Goal: Use online tool/utility: Utilize a website feature to perform a specific function

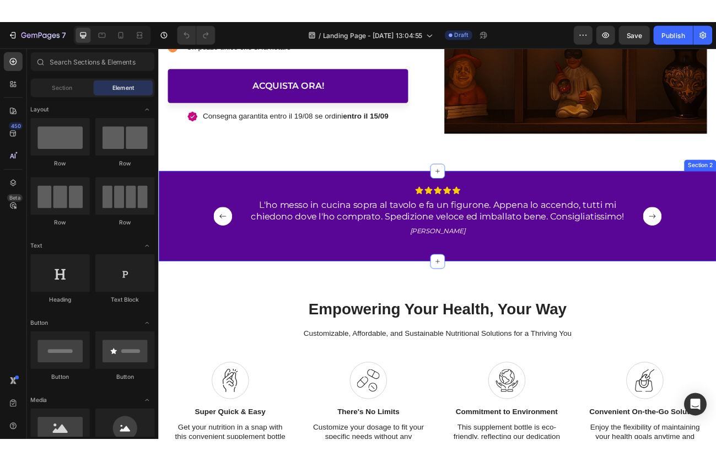
scroll to position [416, 0]
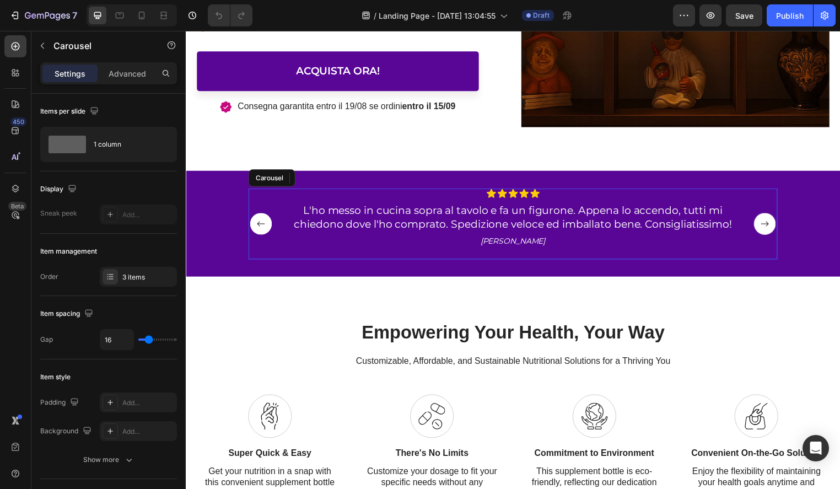
click at [767, 224] on rect "Carousel Next Arrow" at bounding box center [771, 226] width 22 height 22
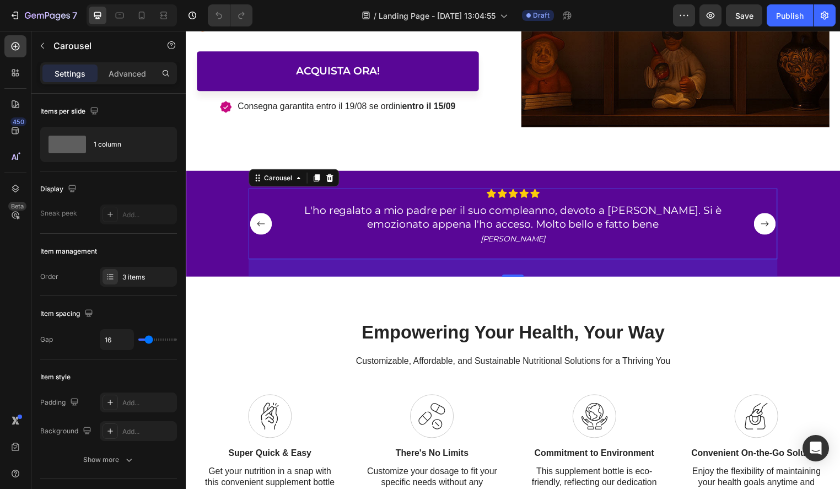
click at [767, 224] on rect "Carousel Next Arrow" at bounding box center [771, 226] width 22 height 22
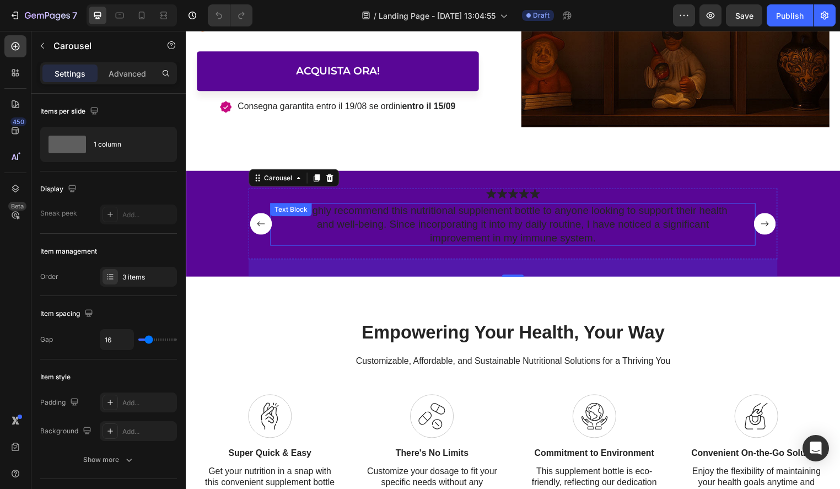
click at [510, 225] on p "I highly recommend this nutritional supplement bottle to anyone looking to supp…" at bounding box center [516, 226] width 453 height 41
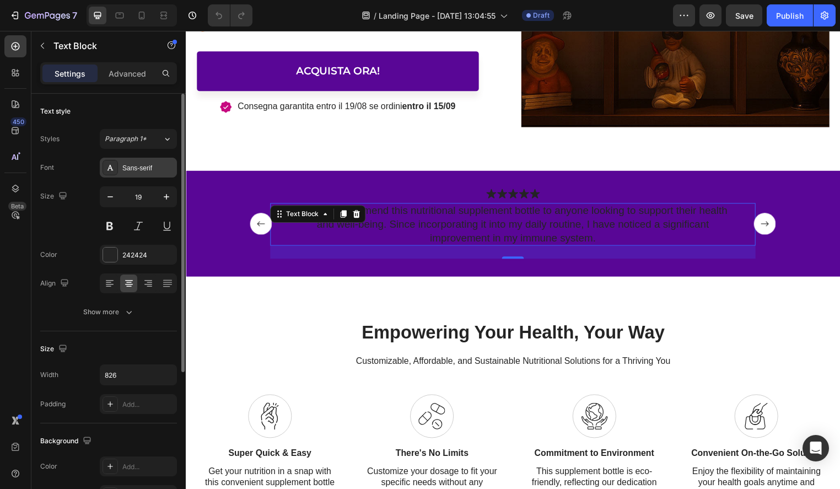
click at [134, 165] on div "Sans-serif" at bounding box center [148, 168] width 52 height 10
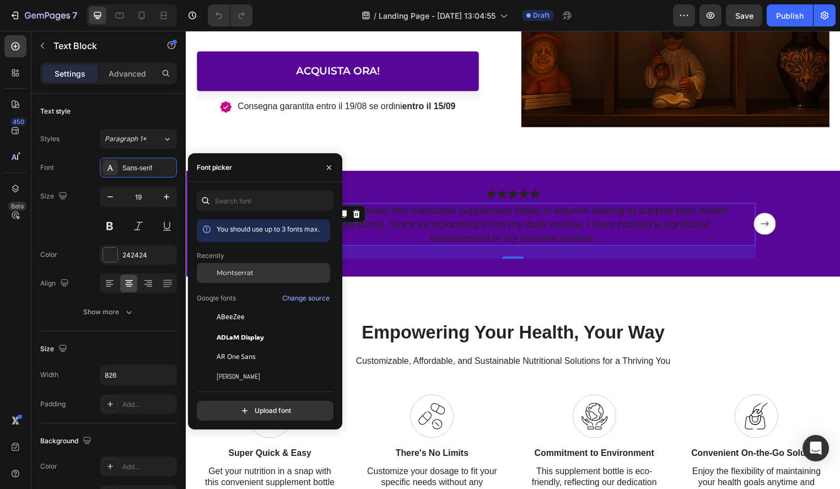
click at [233, 272] on span "Montserrat" at bounding box center [235, 273] width 37 height 10
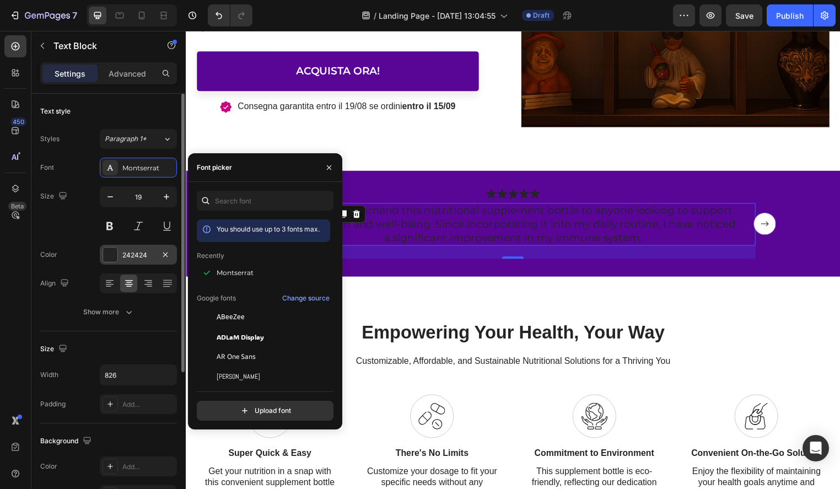
click at [115, 259] on div at bounding box center [110, 254] width 14 height 14
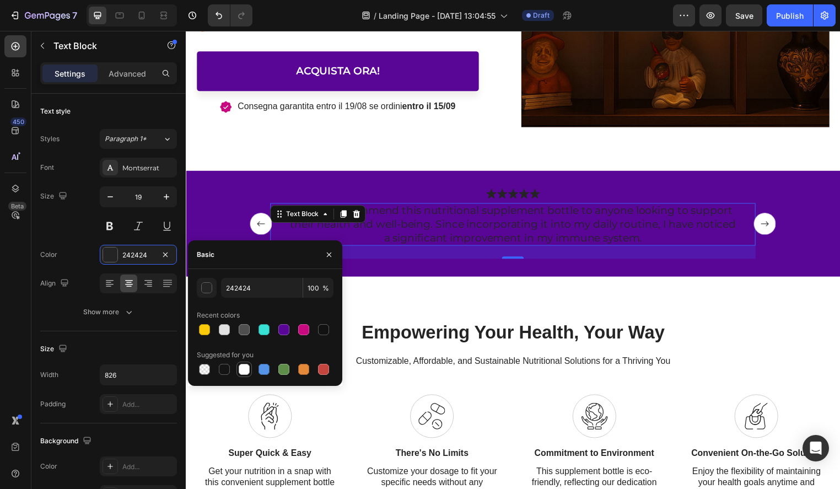
click at [242, 366] on div at bounding box center [244, 369] width 11 height 11
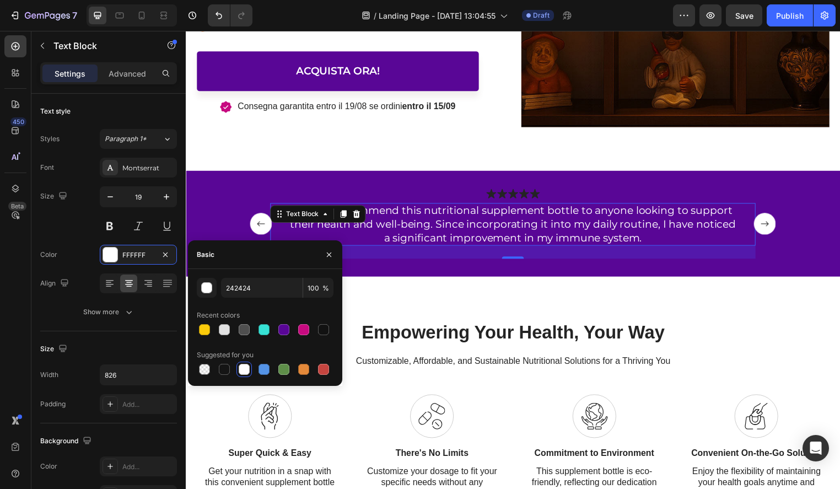
type input "FFFFFF"
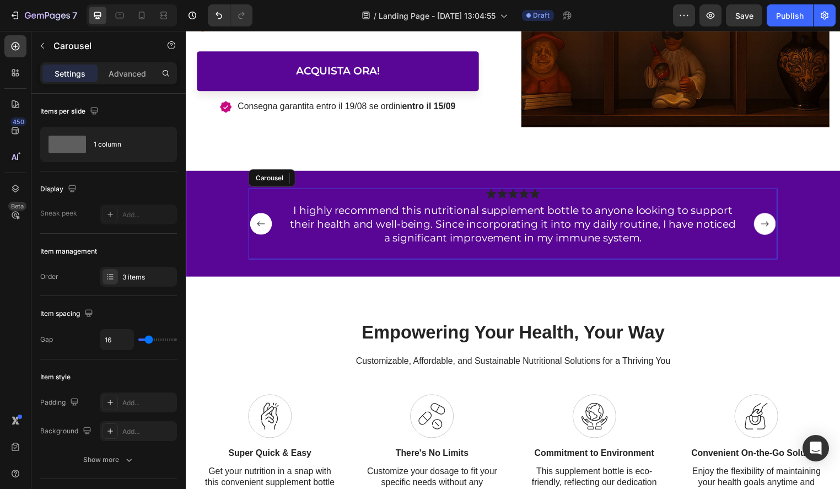
click at [264, 229] on rect "Carousel Back Arrow" at bounding box center [262, 226] width 22 height 22
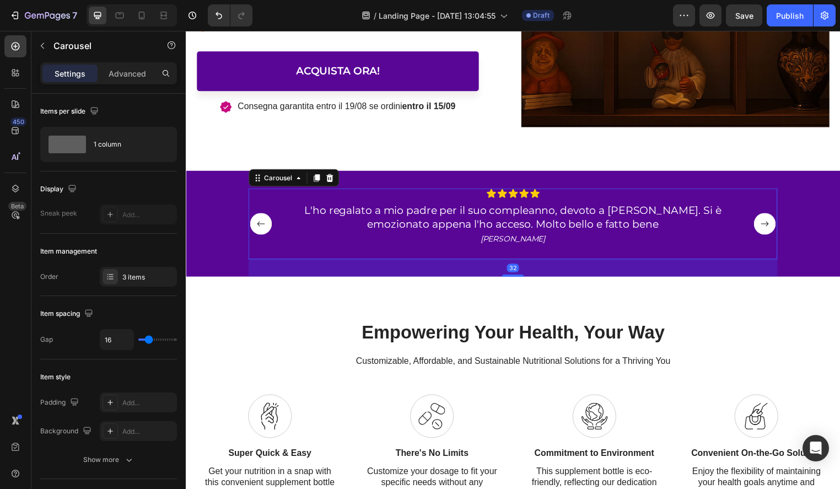
click at [264, 229] on rect "Carousel Back Arrow" at bounding box center [262, 226] width 22 height 22
click at [767, 223] on rect "Carousel Next Arrow" at bounding box center [771, 226] width 22 height 22
click at [770, 223] on rect "Carousel Next Arrow" at bounding box center [771, 226] width 22 height 22
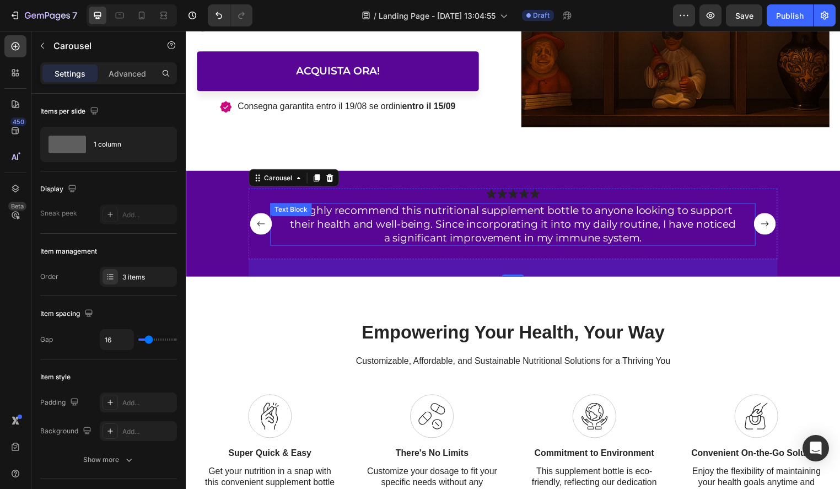
click at [491, 228] on p "I highly recommend this nutritional supplement bottle to anyone looking to supp…" at bounding box center [516, 226] width 453 height 41
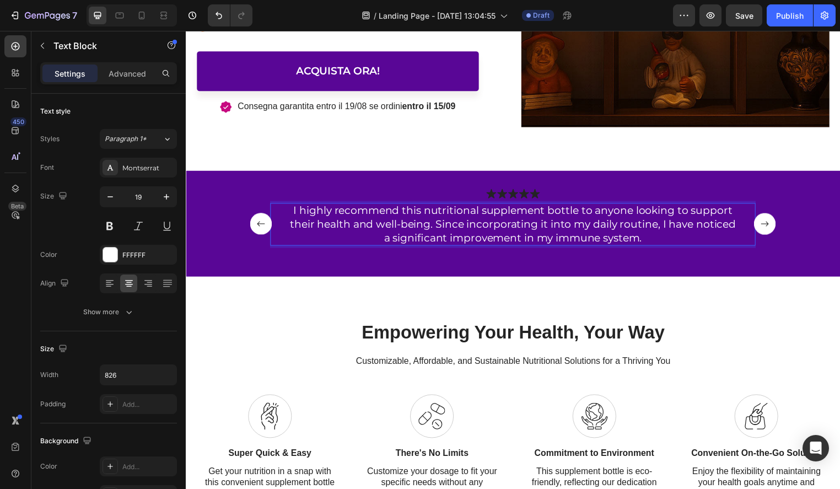
click at [491, 228] on p "I highly recommend this nutritional supplement bottle to anyone looking to supp…" at bounding box center [516, 226] width 453 height 41
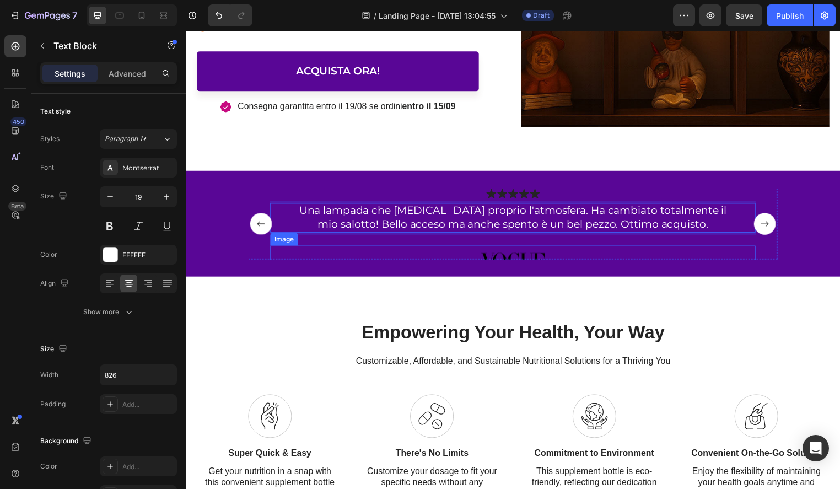
click at [511, 252] on img at bounding box center [517, 263] width 94 height 31
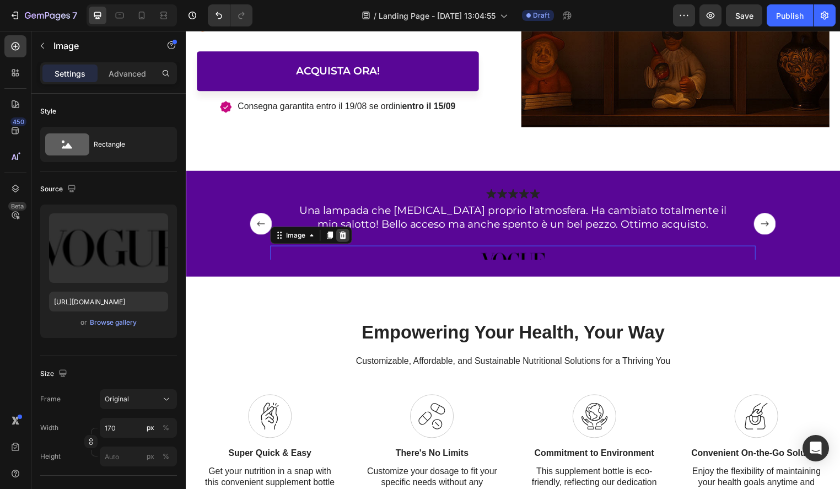
click at [349, 236] on div at bounding box center [344, 237] width 13 height 13
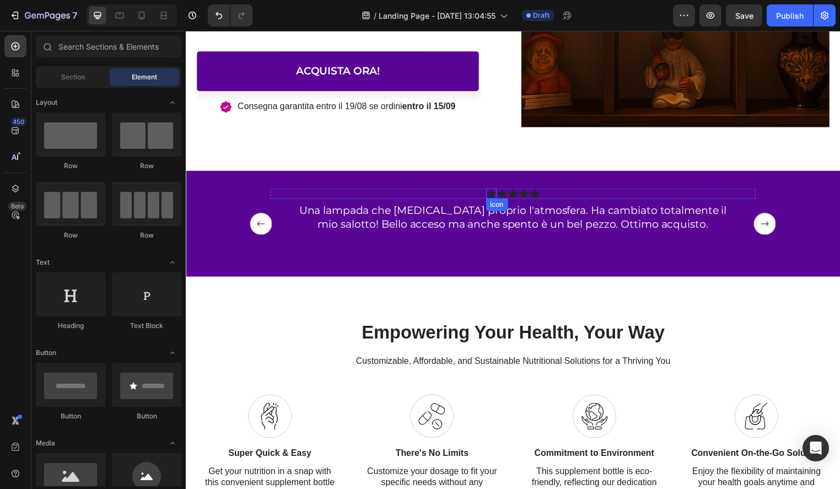
click at [498, 197] on icon at bounding box center [494, 195] width 10 height 10
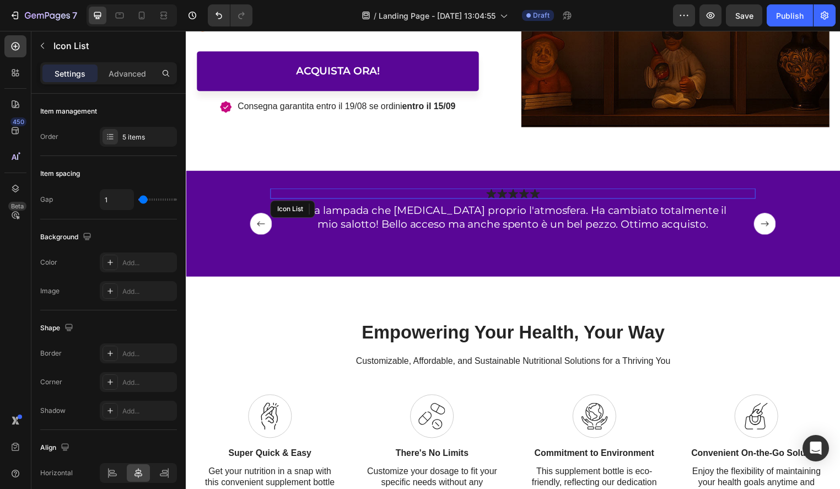
click at [474, 195] on div "Icon 0 Icon Icon Icon Icon" at bounding box center [516, 195] width 490 height 10
click at [492, 197] on icon at bounding box center [494, 195] width 10 height 10
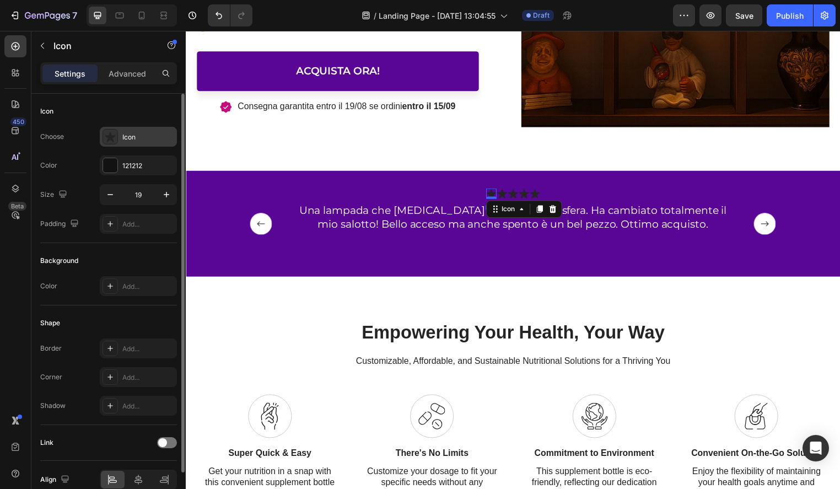
click at [106, 142] on div at bounding box center [109, 136] width 15 height 15
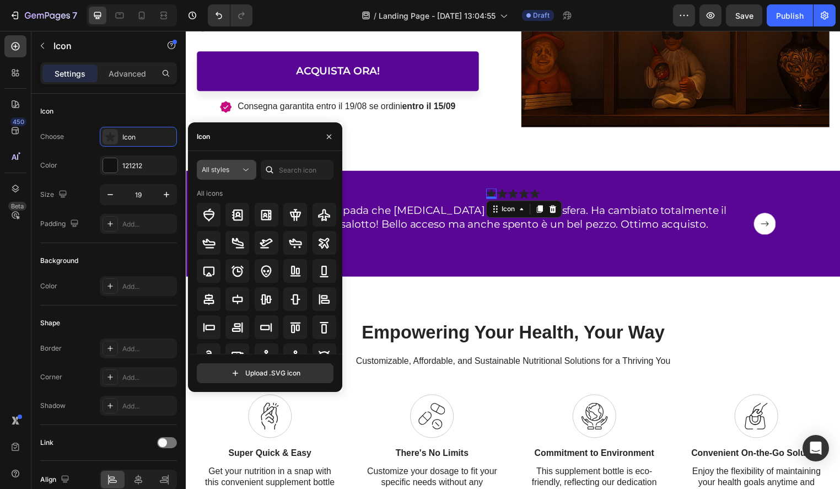
click at [240, 167] on icon at bounding box center [245, 169] width 11 height 11
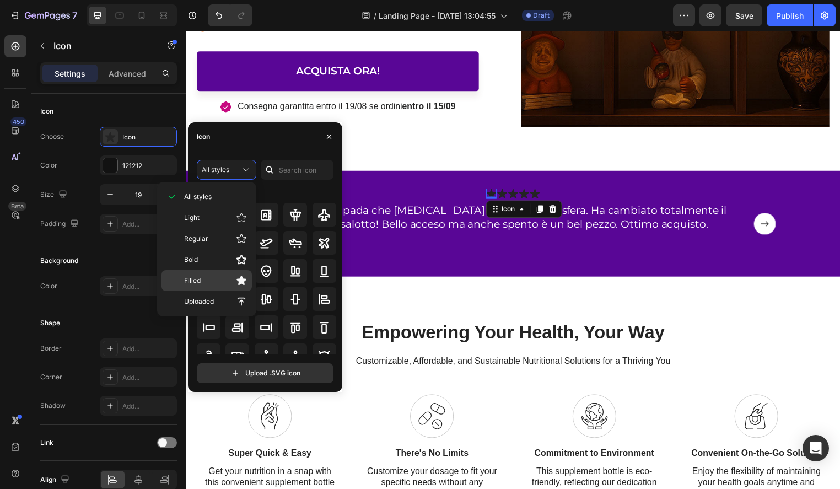
click at [201, 277] on p "Filled" at bounding box center [215, 280] width 63 height 11
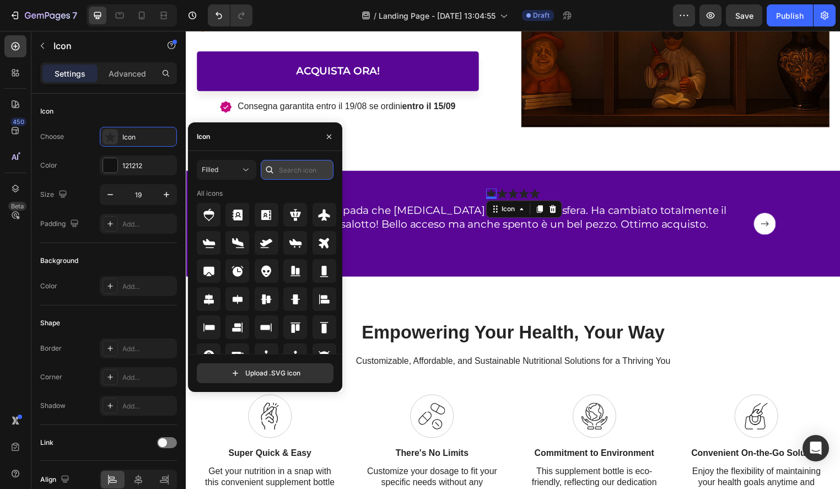
click at [295, 174] on input "text" at bounding box center [297, 170] width 73 height 20
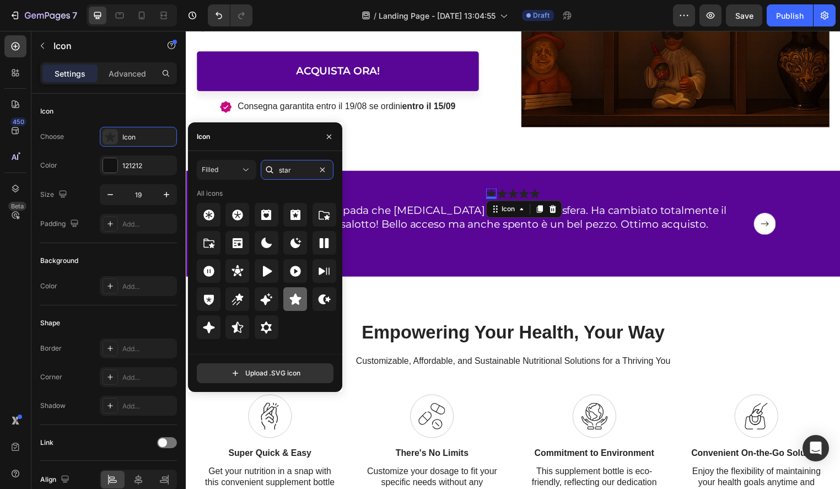
type input "star"
click at [302, 300] on div at bounding box center [295, 299] width 24 height 24
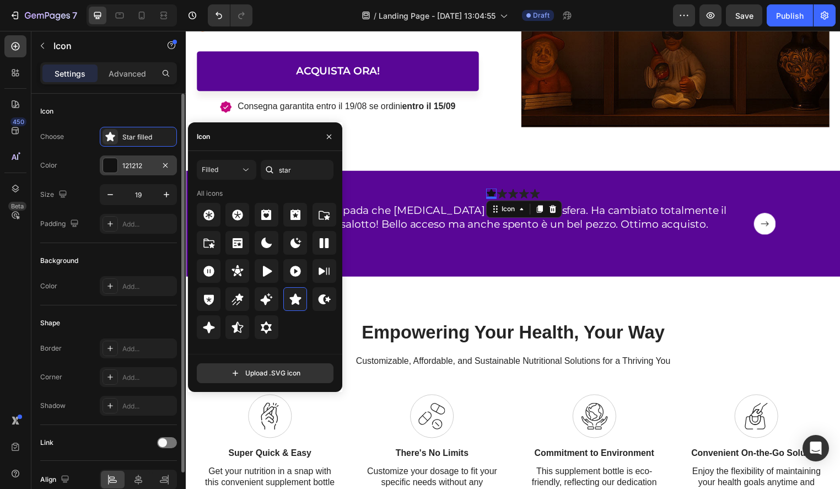
drag, startPoint x: 113, startPoint y: 168, endPoint x: 125, endPoint y: 174, distance: 12.8
click at [113, 168] on div at bounding box center [110, 165] width 14 height 14
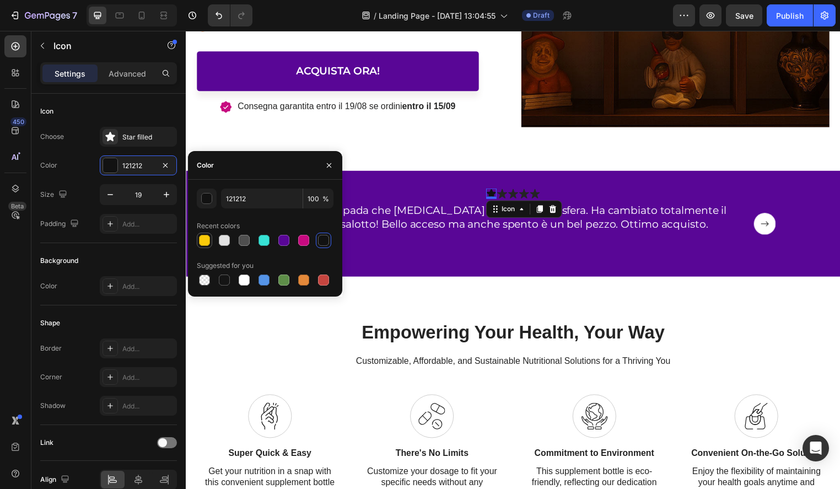
click at [207, 242] on div at bounding box center [204, 240] width 11 height 11
type input "FBCB0A"
click at [507, 193] on icon at bounding box center [505, 195] width 10 height 10
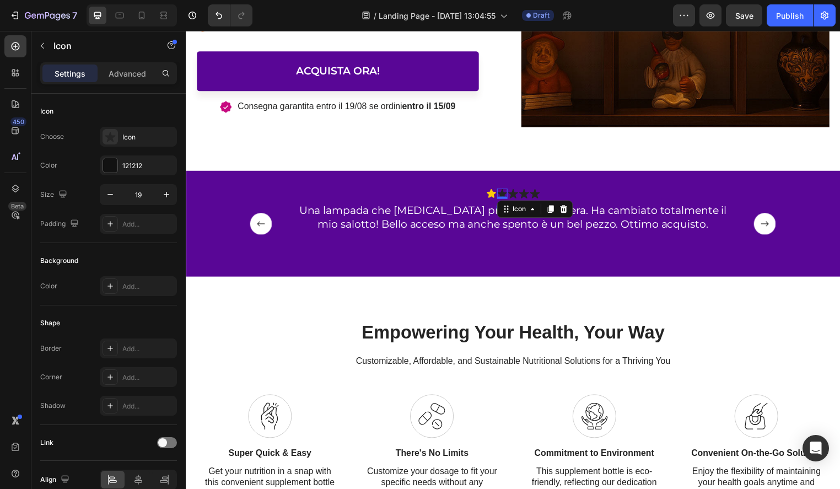
drag, startPoint x: 568, startPoint y: 206, endPoint x: 554, endPoint y: 204, distance: 13.3
click at [568, 206] on div at bounding box center [566, 210] width 13 height 13
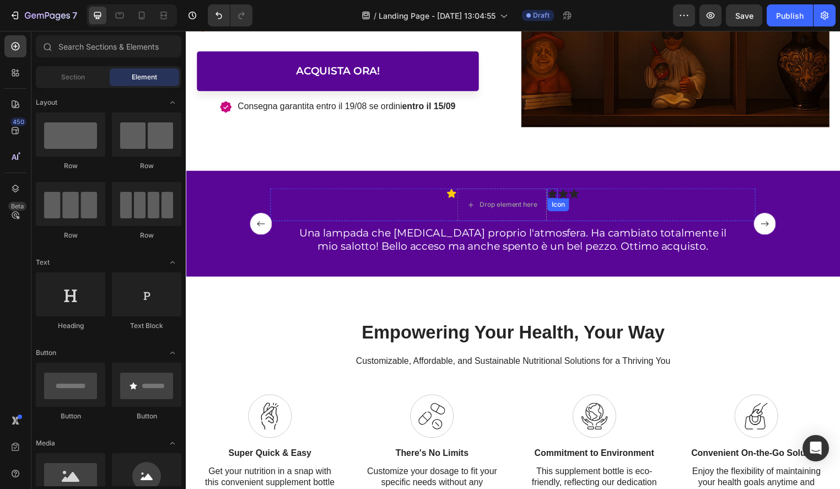
click at [558, 196] on icon at bounding box center [556, 195] width 10 height 9
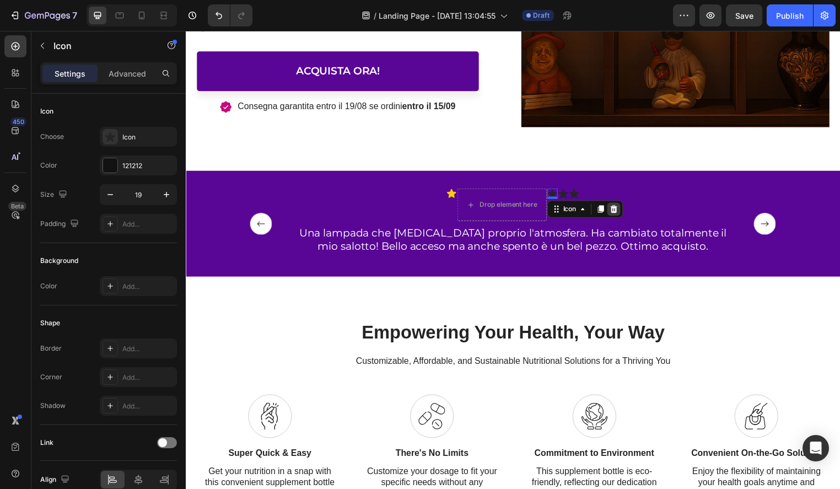
click at [619, 207] on icon at bounding box center [618, 211] width 9 height 9
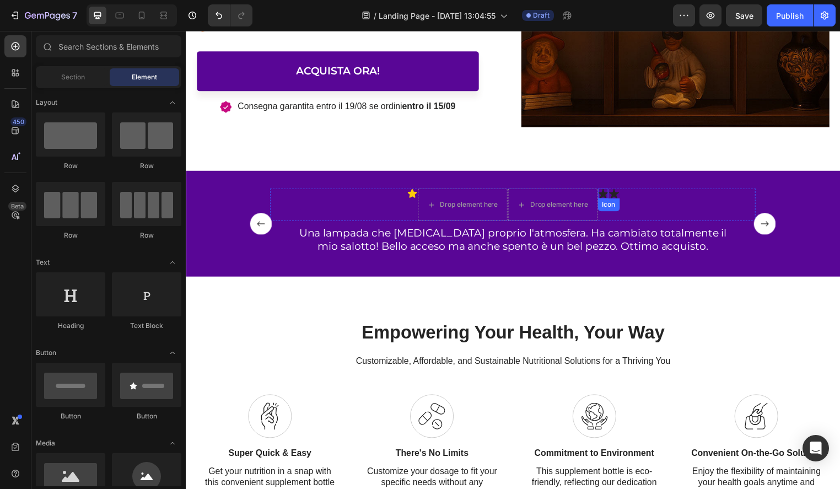
click at [607, 195] on icon at bounding box center [607, 195] width 10 height 9
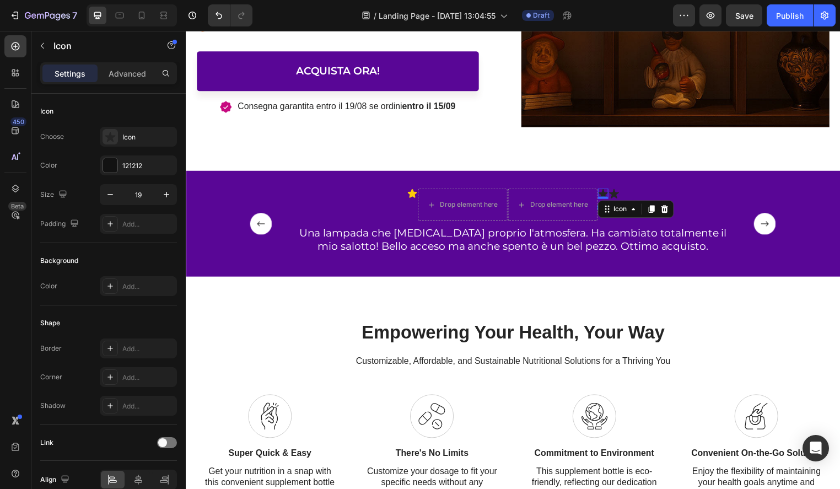
click at [672, 210] on icon at bounding box center [669, 211] width 7 height 8
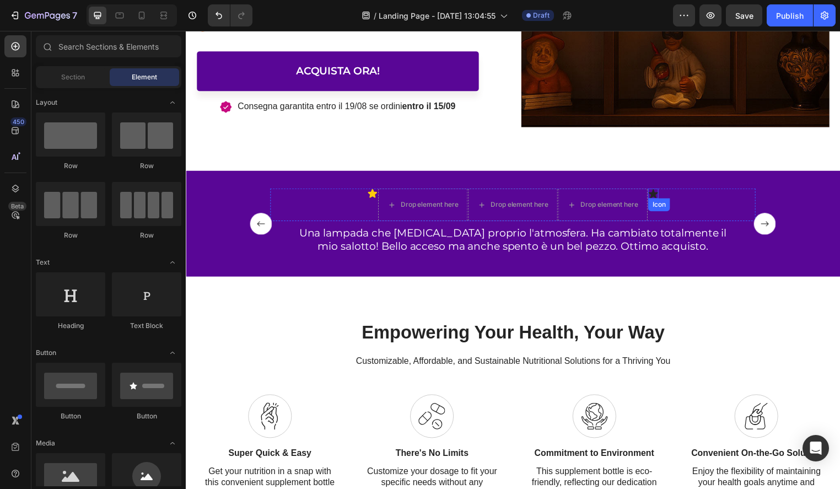
click at [662, 196] on div "Icon" at bounding box center [658, 195] width 10 height 10
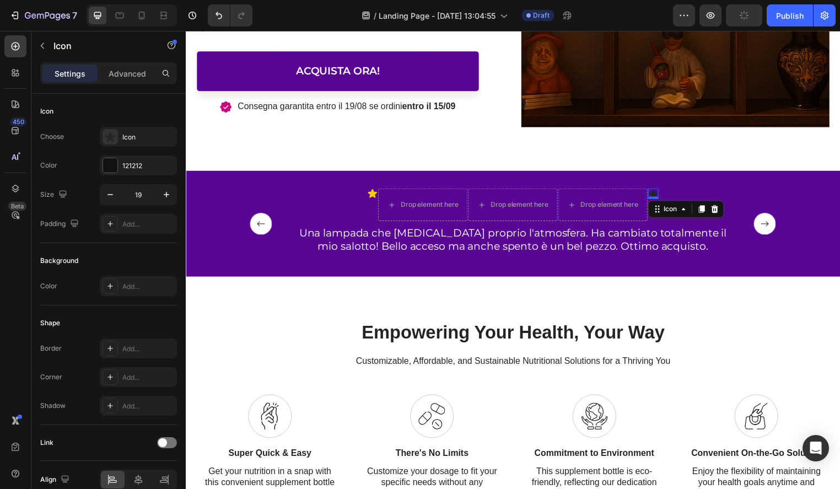
click at [722, 211] on icon at bounding box center [720, 211] width 9 height 9
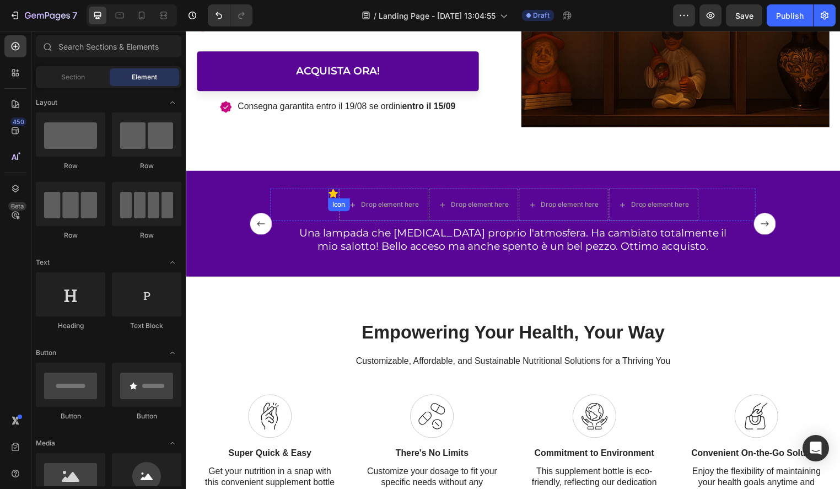
click at [333, 196] on icon at bounding box center [334, 195] width 9 height 9
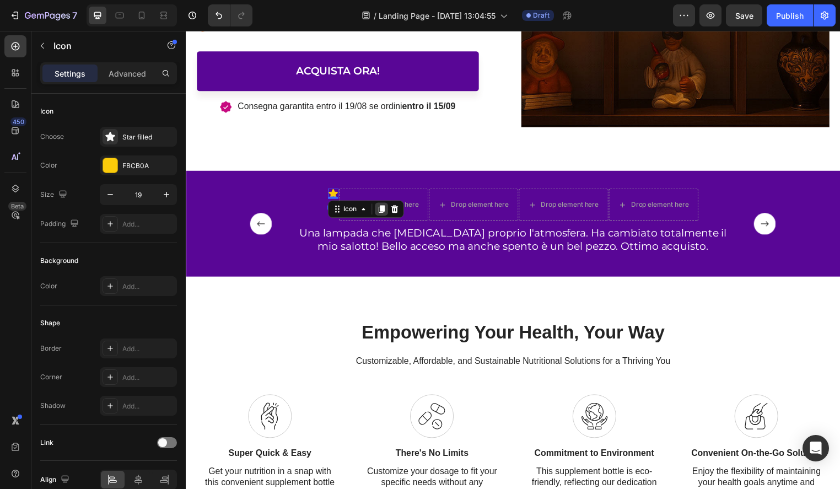
click at [384, 212] on icon at bounding box center [383, 211] width 6 height 8
click at [384, 218] on icon at bounding box center [383, 222] width 6 height 8
drag, startPoint x: 334, startPoint y: 195, endPoint x: 373, endPoint y: 197, distance: 38.6
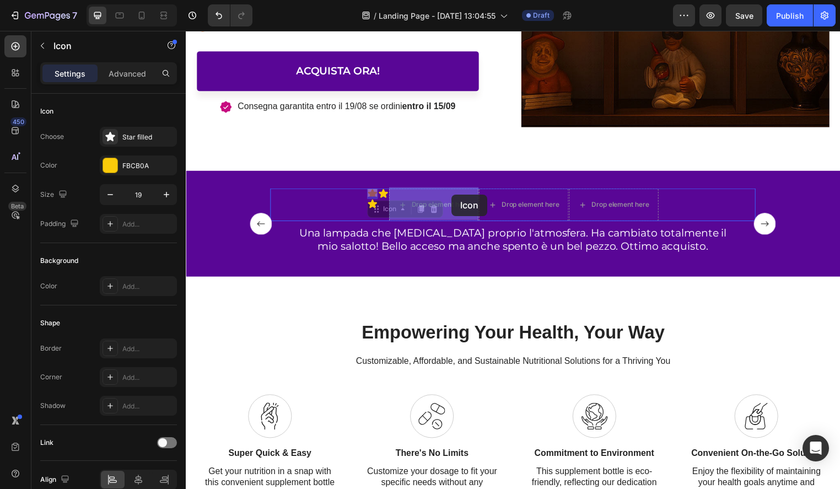
drag, startPoint x: 374, startPoint y: 194, endPoint x: 454, endPoint y: 196, distance: 80.5
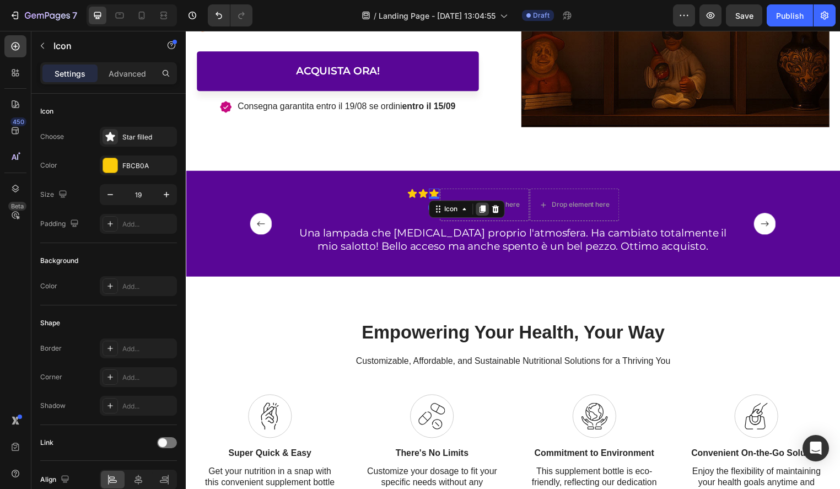
click at [488, 210] on icon at bounding box center [485, 211] width 6 height 8
click at [486, 218] on icon at bounding box center [485, 222] width 6 height 8
drag, startPoint x: 436, startPoint y: 206, endPoint x: 473, endPoint y: 206, distance: 36.4
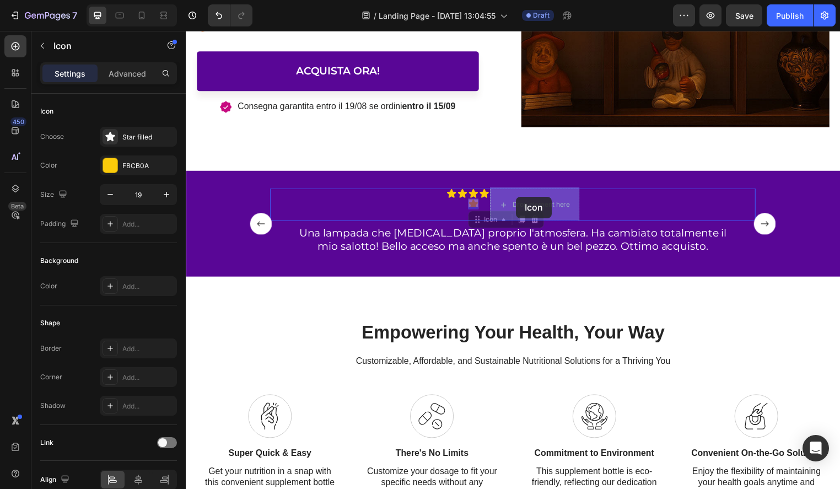
drag, startPoint x: 479, startPoint y: 203, endPoint x: 519, endPoint y: 198, distance: 40.0
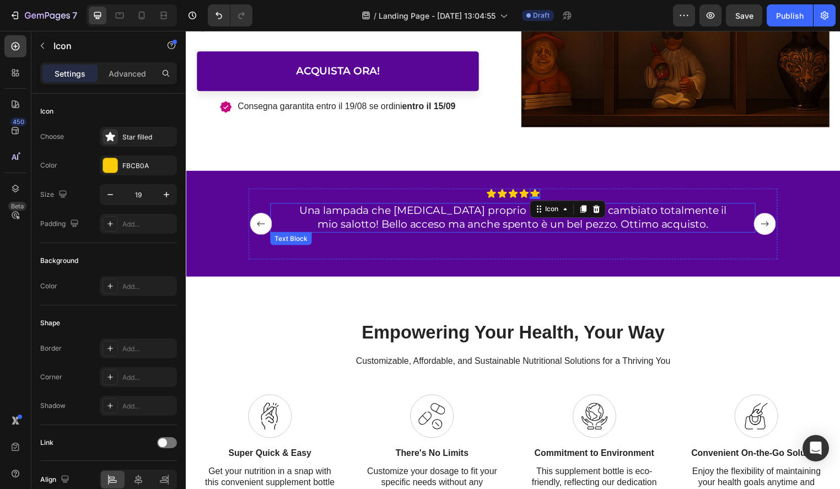
click at [409, 230] on p "Una lampada che [MEDICAL_DATA] proprio l'atmosfera. Ha cambiato totalmente il m…" at bounding box center [516, 219] width 453 height 27
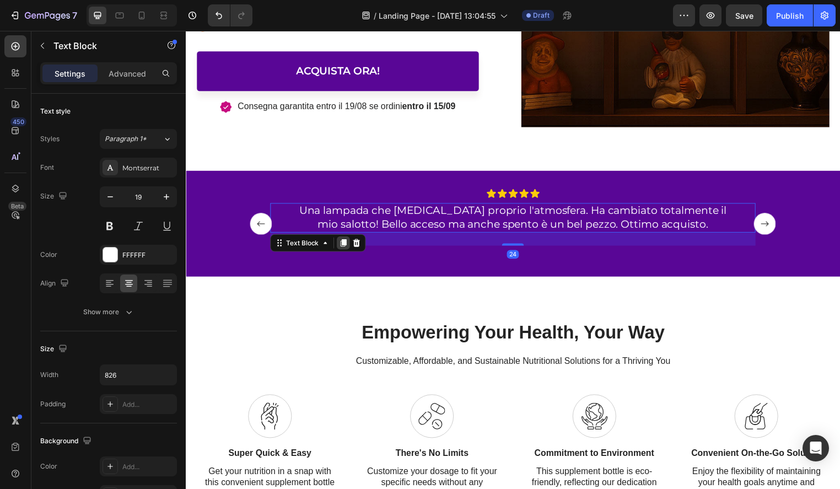
click at [344, 244] on icon at bounding box center [345, 245] width 6 height 8
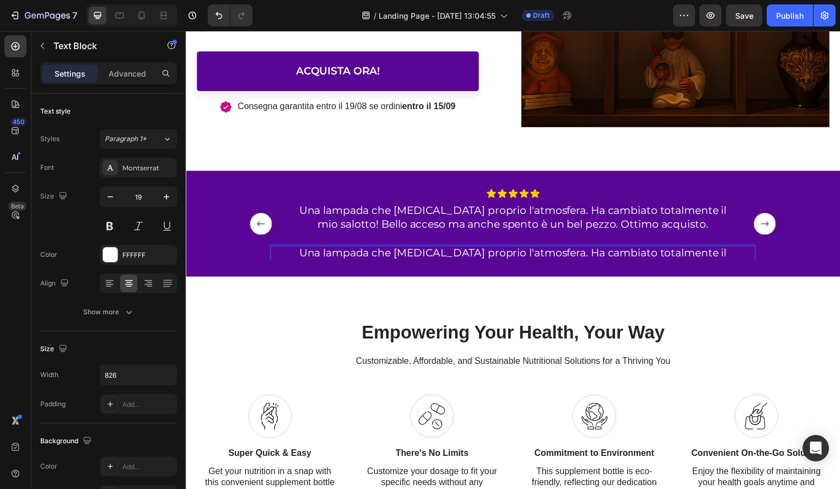
click at [398, 252] on p "Una lampada che [MEDICAL_DATA] proprio l'atmosfera. Ha cambiato totalmente il m…" at bounding box center [516, 262] width 453 height 27
click at [399, 252] on p "Una lampada che [MEDICAL_DATA] proprio l'atmosfera. Ha cambiato totalmente il m…" at bounding box center [516, 262] width 453 height 27
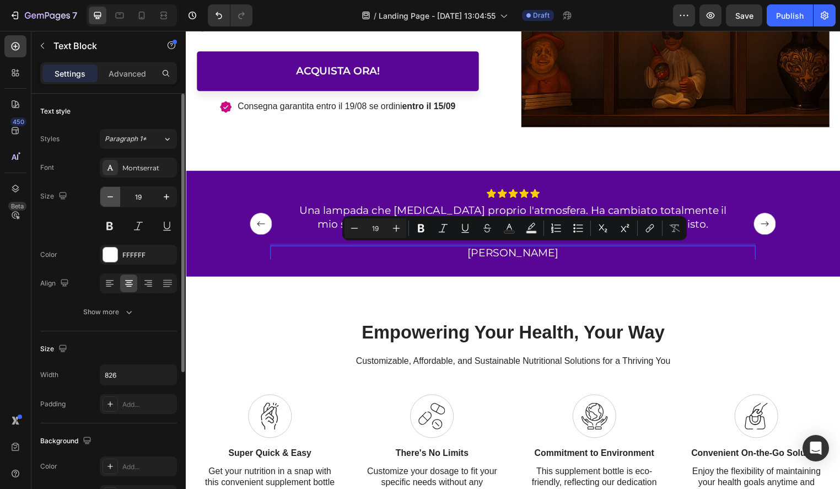
click at [114, 196] on icon "button" at bounding box center [110, 196] width 11 height 11
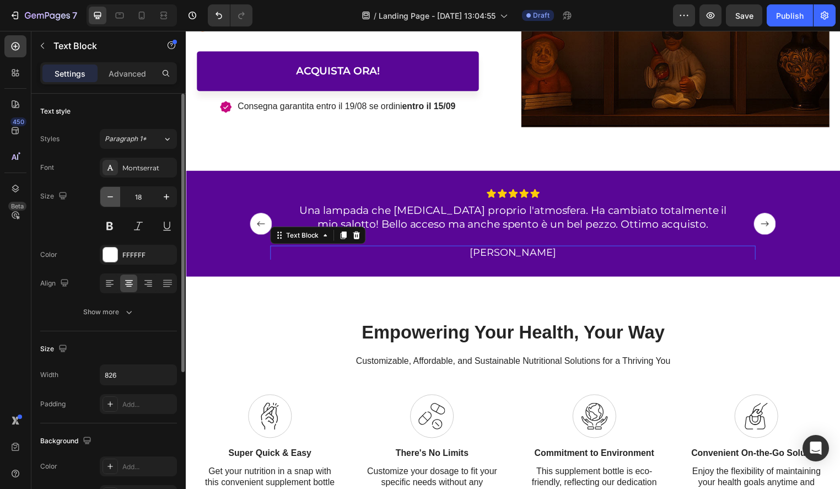
click at [114, 196] on icon "button" at bounding box center [110, 196] width 11 height 11
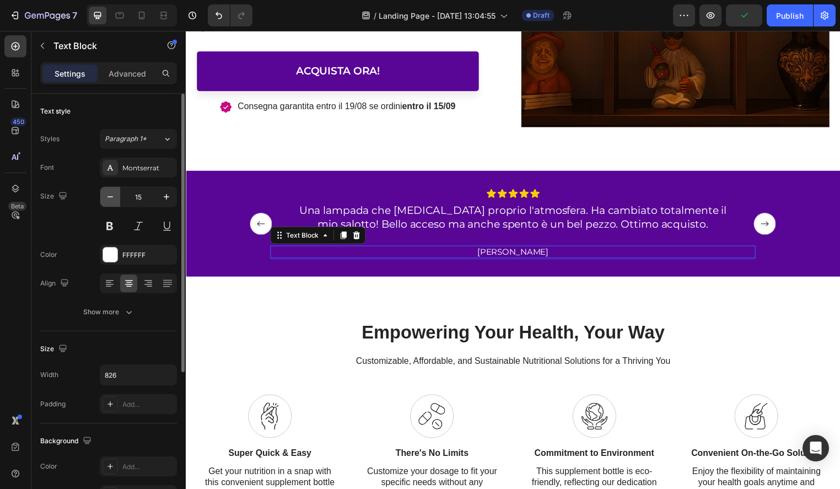
type input "14"
click at [137, 227] on button at bounding box center [138, 226] width 20 height 20
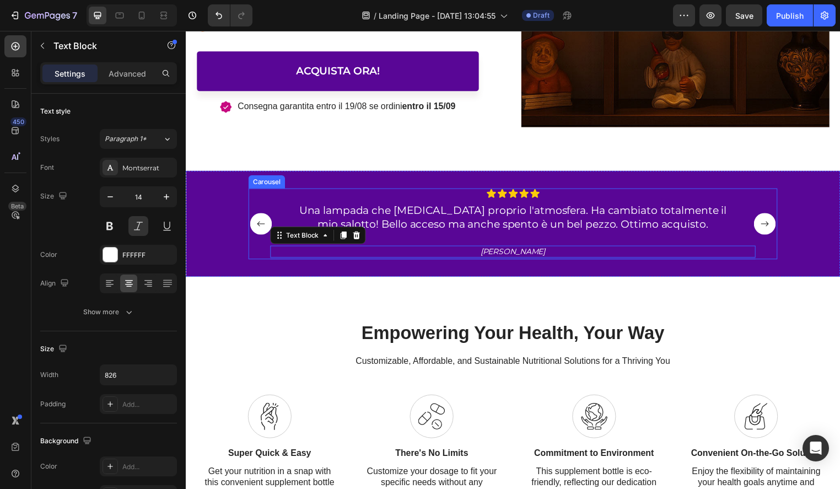
click at [263, 229] on rect "Carousel Back Arrow" at bounding box center [262, 226] width 22 height 22
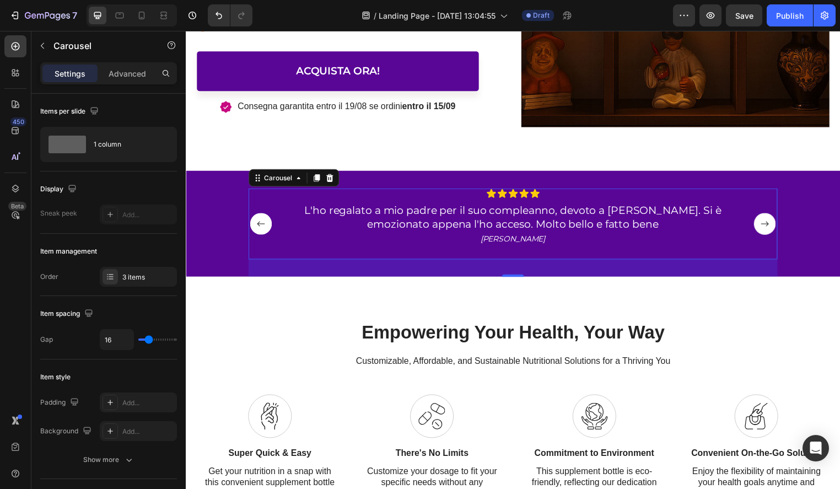
click at [266, 228] on rect "Carousel Back Arrow" at bounding box center [262, 226] width 22 height 22
click at [783, 229] on div "Icon Icon Icon Icon Icon Icon List L'ho messo in cucina sopra al tavolo e fa un…" at bounding box center [516, 226] width 535 height 72
click at [774, 228] on rect "Carousel Next Arrow" at bounding box center [771, 226] width 22 height 22
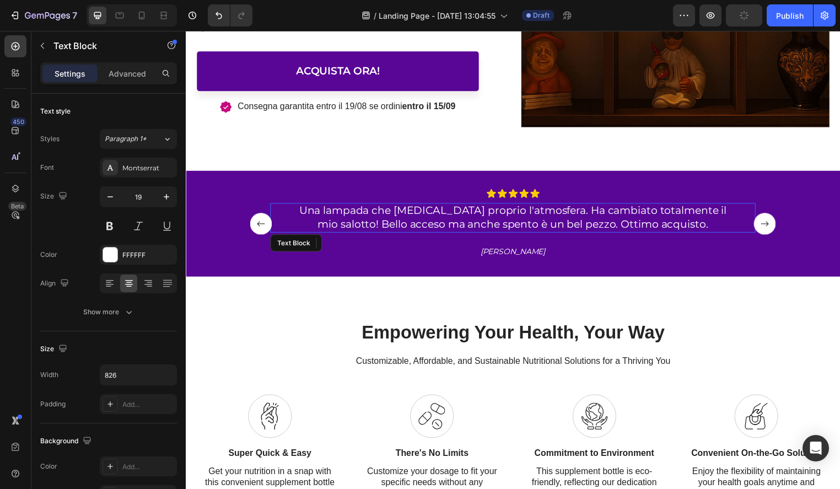
click at [662, 228] on p "Una lampada che [MEDICAL_DATA] proprio l'atmosfera. Ha cambiato totalmente il m…" at bounding box center [516, 219] width 453 height 27
drag, startPoint x: 519, startPoint y: 246, endPoint x: 519, endPoint y: 232, distance: 13.8
click at [519, 232] on div at bounding box center [516, 232] width 22 height 3
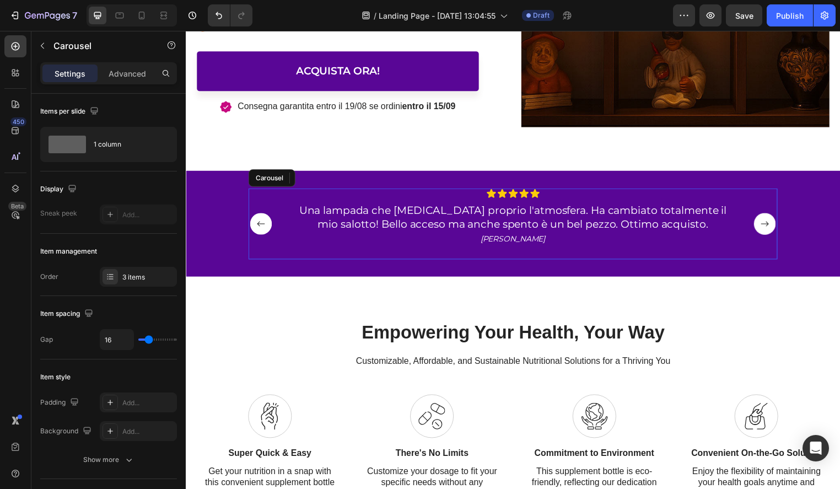
click at [774, 229] on rect "Carousel Next Arrow" at bounding box center [771, 226] width 22 height 22
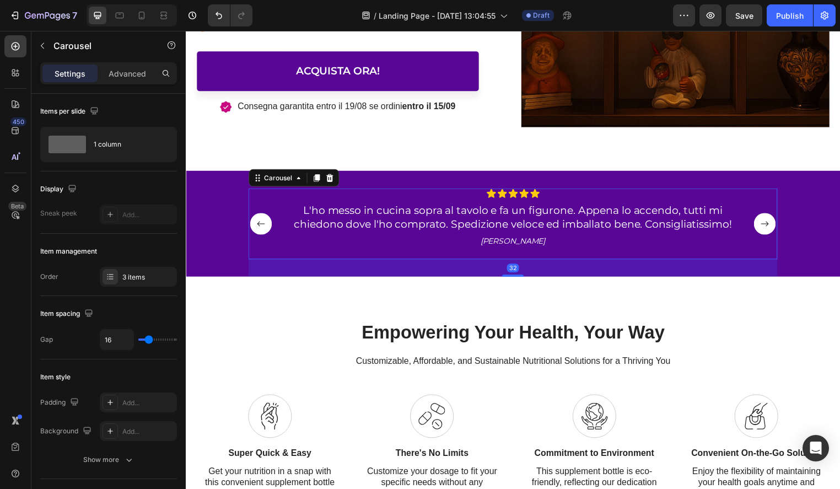
click at [774, 229] on rect "Carousel Next Arrow" at bounding box center [771, 226] width 22 height 22
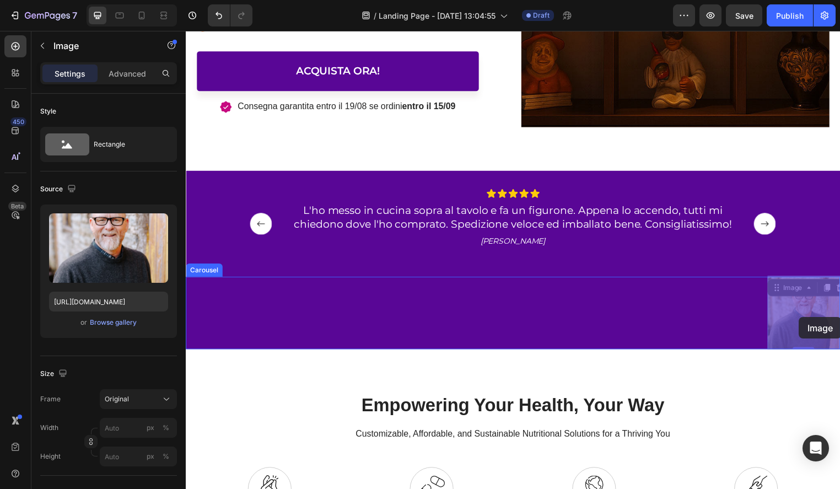
drag, startPoint x: 834, startPoint y: 319, endPoint x: 805, endPoint y: 320, distance: 29.3
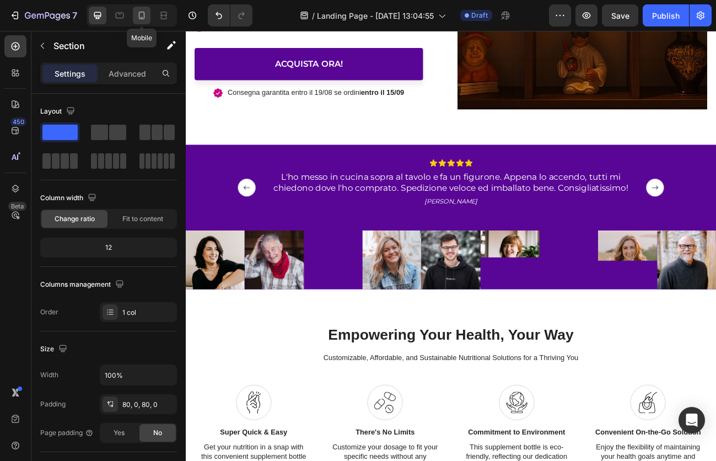
click at [144, 15] on icon at bounding box center [142, 16] width 6 height 8
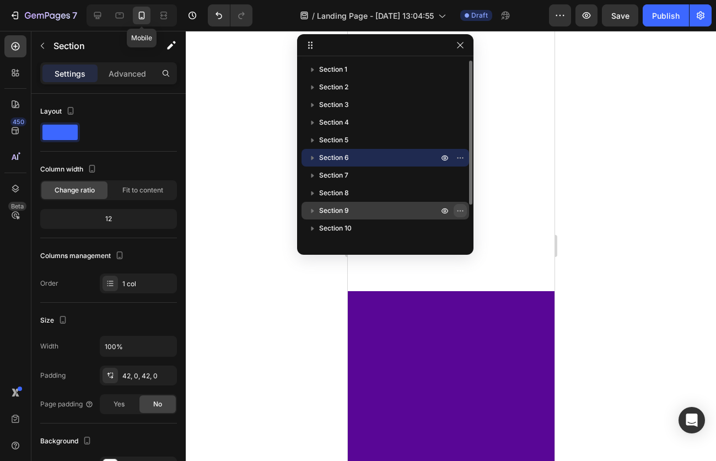
scroll to position [1862, 0]
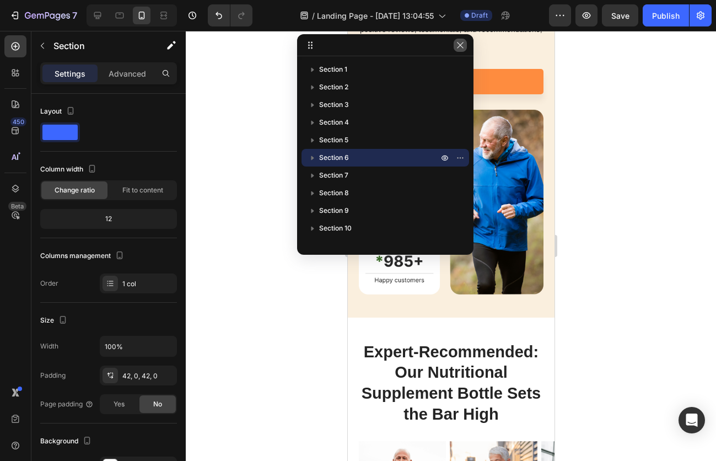
click at [461, 42] on icon "button" at bounding box center [460, 45] width 9 height 9
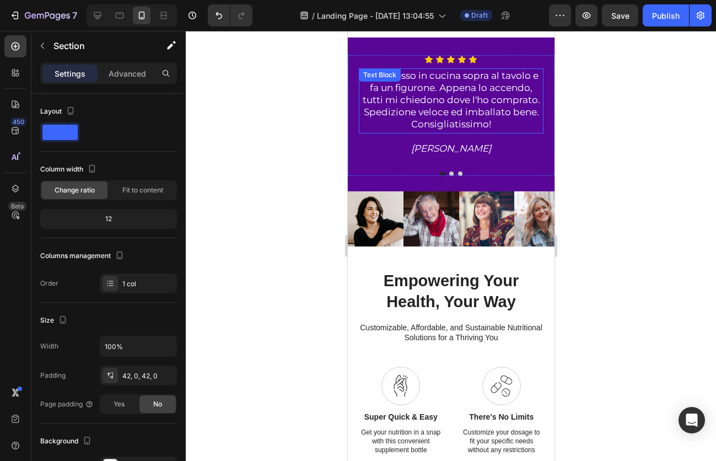
scroll to position [692, 0]
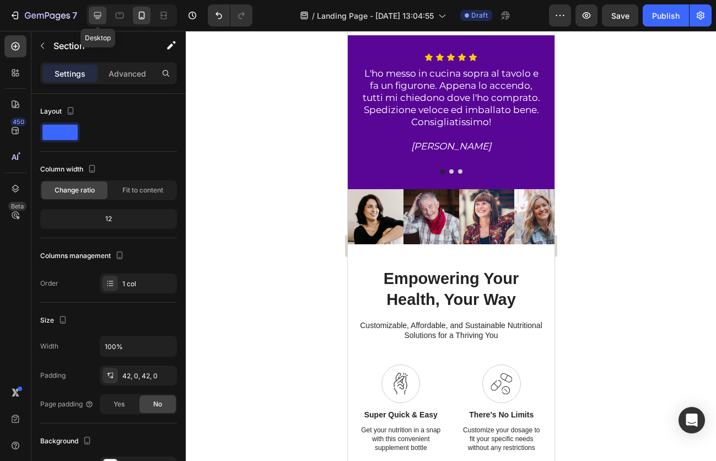
click at [104, 15] on div at bounding box center [98, 16] width 18 height 18
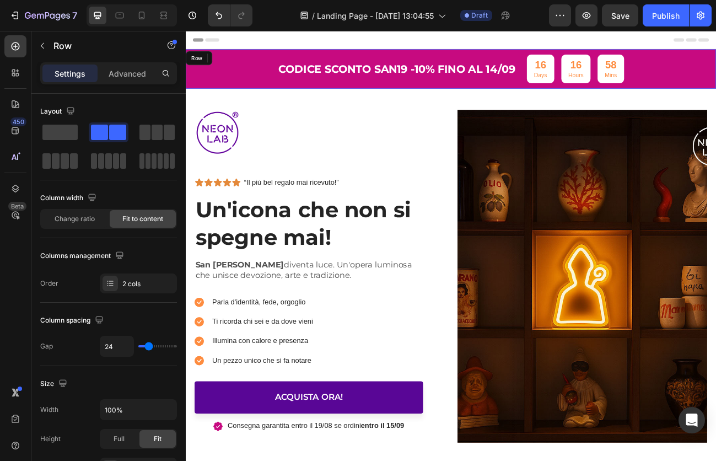
click at [261, 80] on div "Codice sconto san19 -10% fino al 14/09 Text Block 16 Days 16 Hours 58 Mins Coun…" at bounding box center [516, 77] width 661 height 49
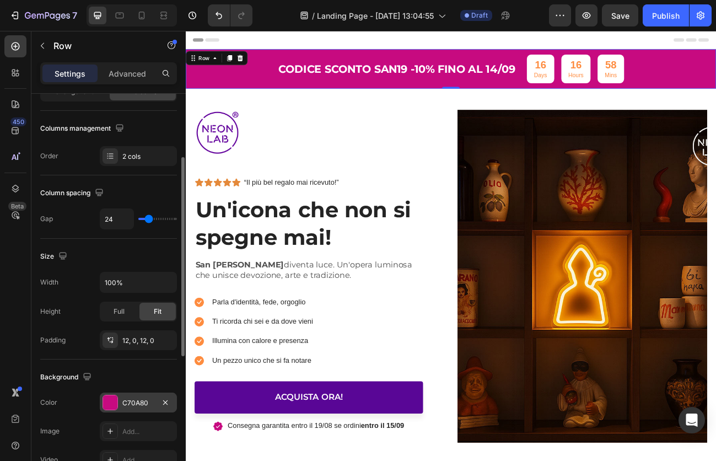
click at [105, 403] on div at bounding box center [110, 402] width 14 height 14
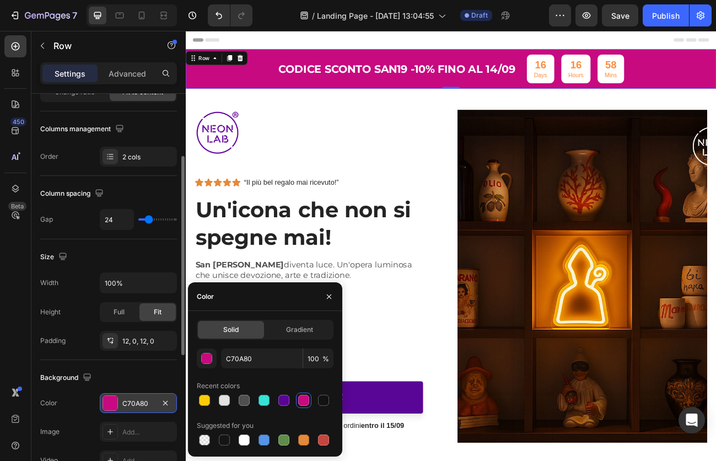
scroll to position [126, 0]
click at [289, 401] on div at bounding box center [283, 400] width 11 height 11
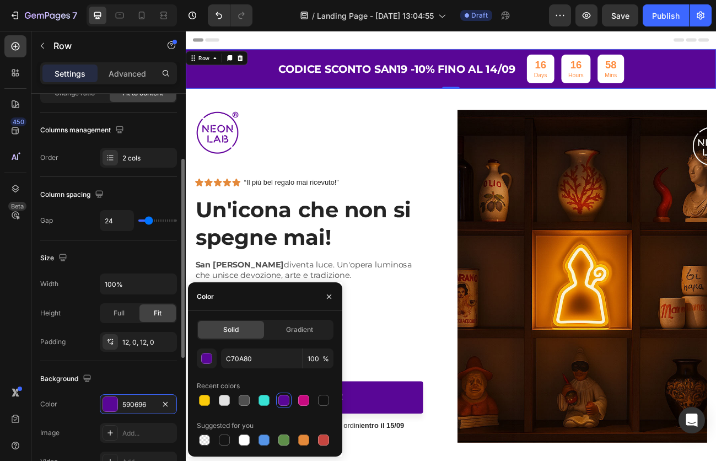
type input "590696"
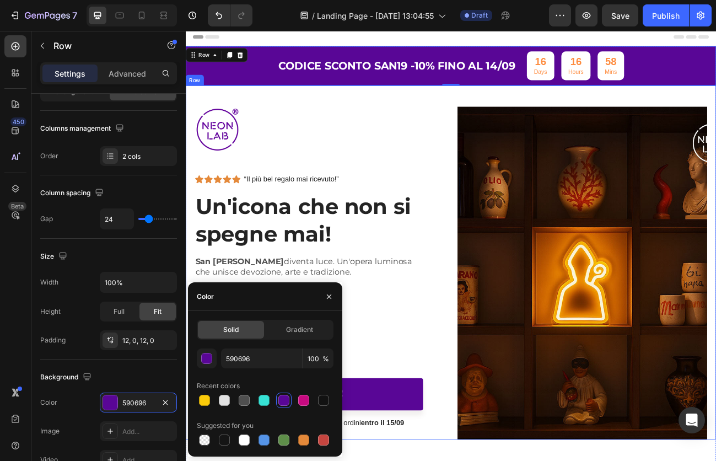
scroll to position [5, 0]
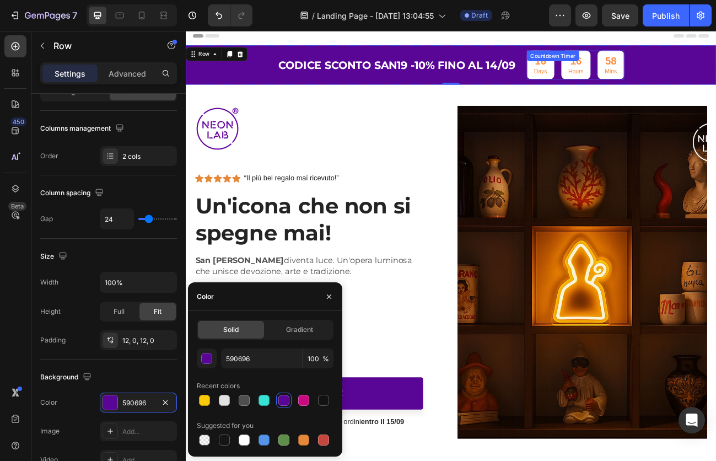
click at [638, 83] on div "16 Days" at bounding box center [628, 73] width 34 height 36
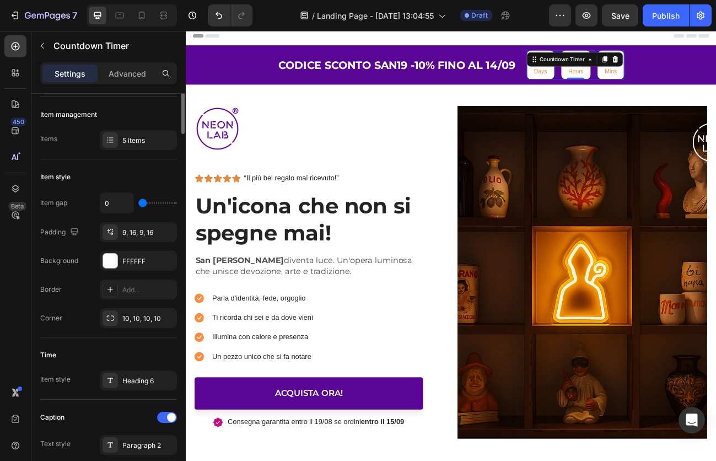
scroll to position [0, 0]
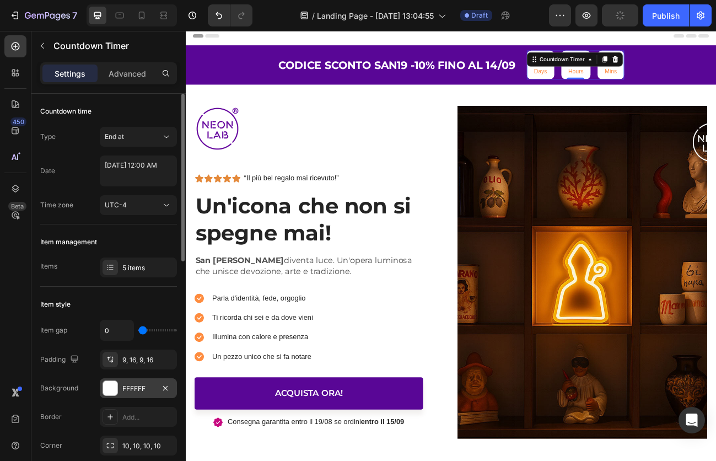
click at [109, 391] on div at bounding box center [110, 388] width 14 height 14
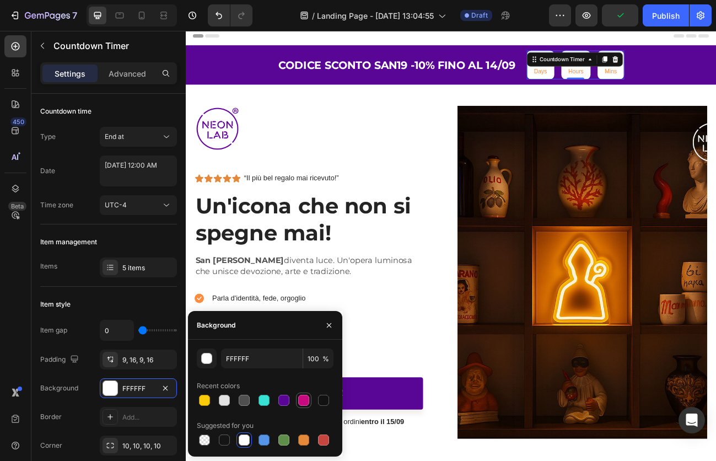
click at [300, 405] on div at bounding box center [303, 400] width 11 height 11
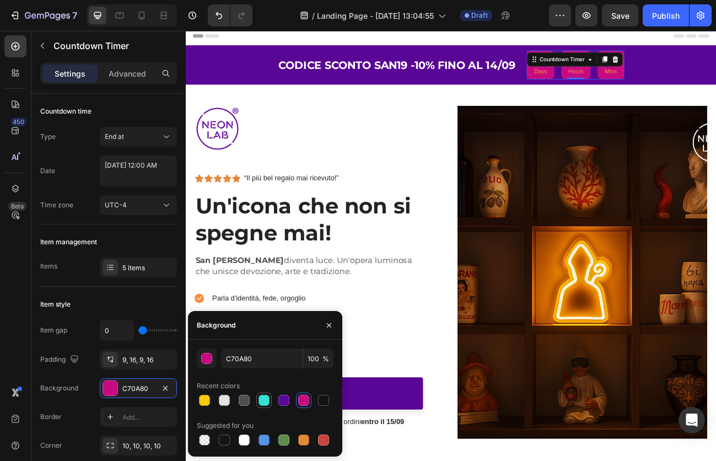
click at [268, 402] on div at bounding box center [263, 400] width 11 height 11
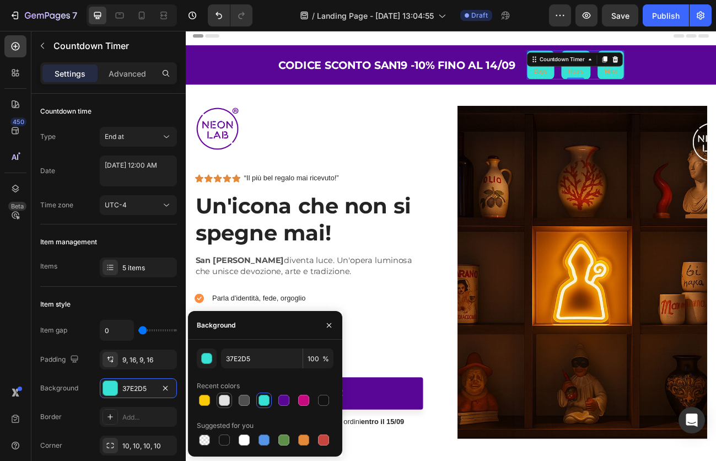
click at [228, 400] on div at bounding box center [224, 400] width 11 height 11
type input "E2E2E2"
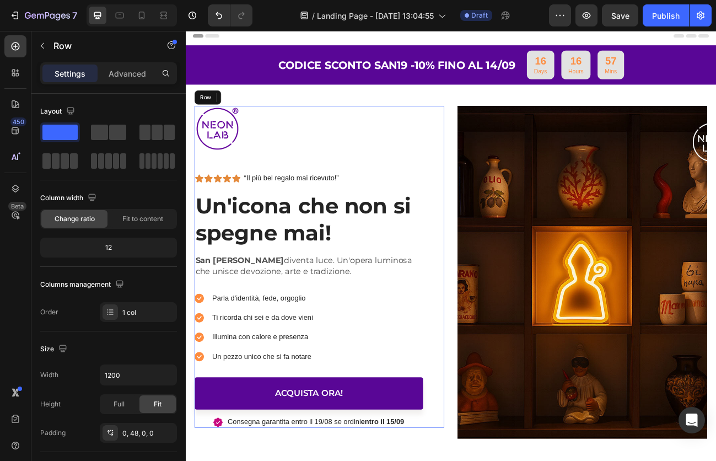
click at [355, 184] on div "Image Icon Icon Icon Icon Icon Icon List “Il più bel regalo mai ricevuto!” Text…" at bounding box center [339, 324] width 285 height 401
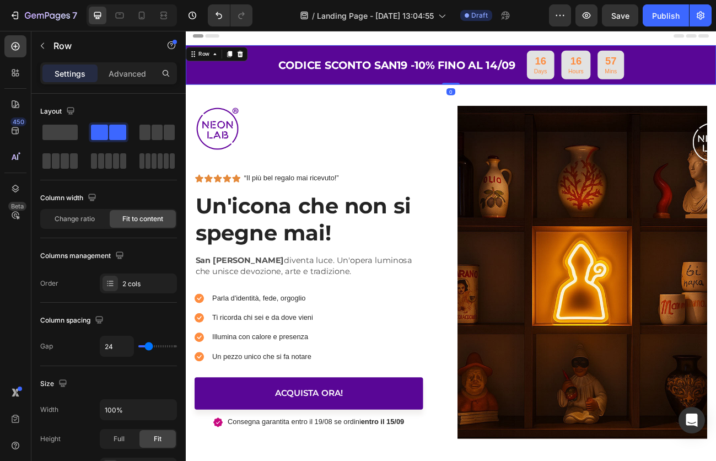
click at [644, 90] on div "Codice sconto san19 -10% fino al 14/09 Text Block 16 Days 16 Hours 57 Mins Coun…" at bounding box center [516, 72] width 661 height 49
click at [641, 87] on div "16 Days" at bounding box center [628, 73] width 34 height 36
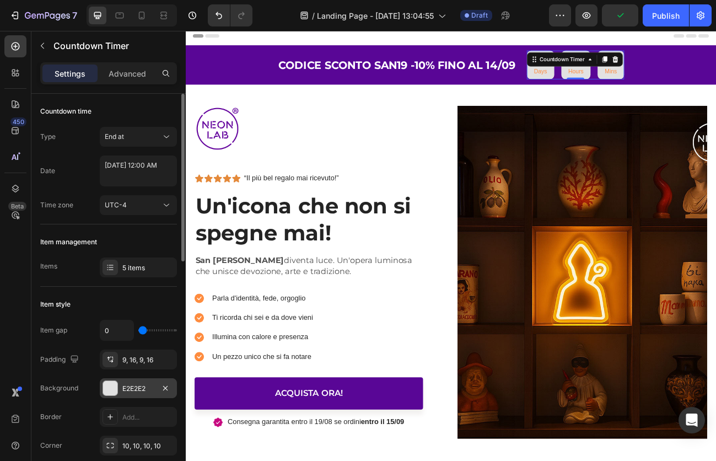
click at [110, 386] on div at bounding box center [110, 388] width 14 height 14
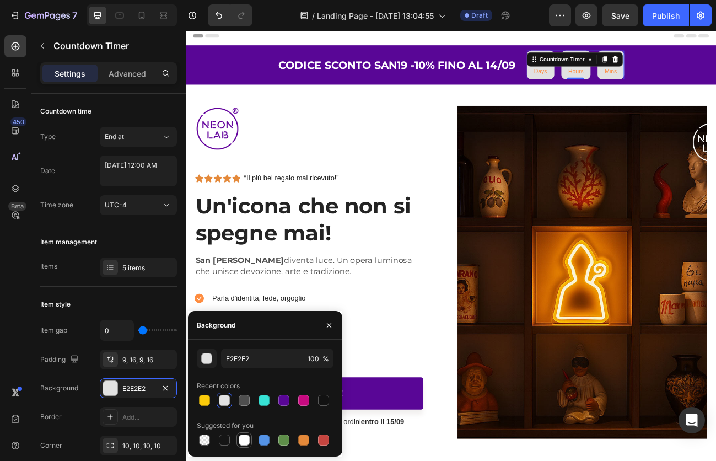
click at [241, 441] on div at bounding box center [244, 439] width 11 height 11
type input "FFFFFF"
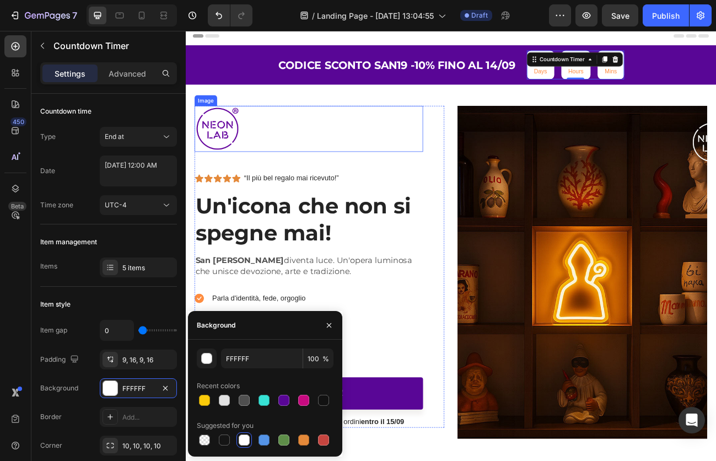
click at [424, 160] on div at bounding box center [339, 152] width 285 height 57
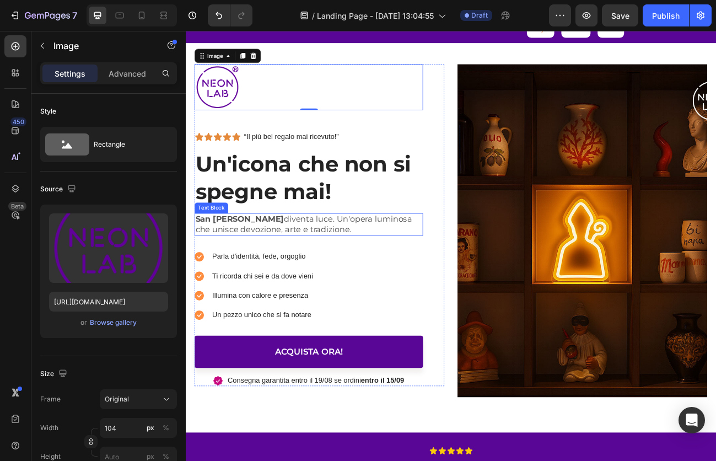
scroll to position [58, 0]
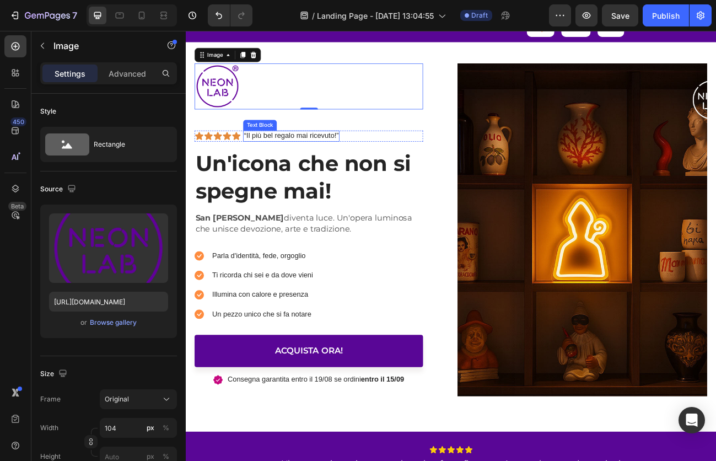
click at [350, 162] on p "“Il più bel regalo mai ricevuto!”" at bounding box center [317, 162] width 118 height 12
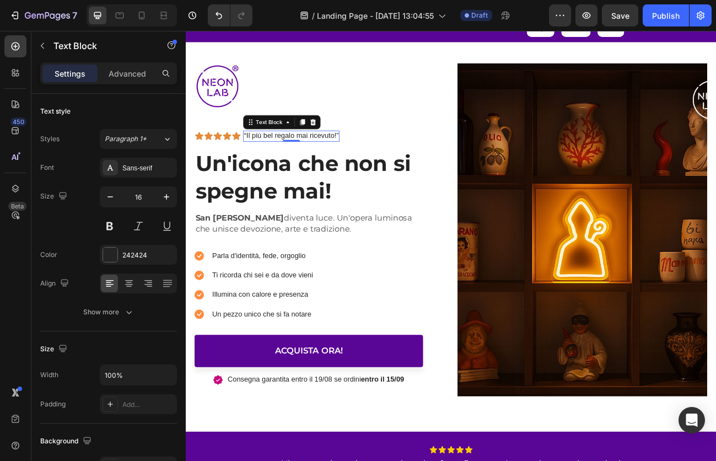
click at [266, 162] on p "“Il più bel regalo mai ricevuto!”" at bounding box center [317, 162] width 118 height 12
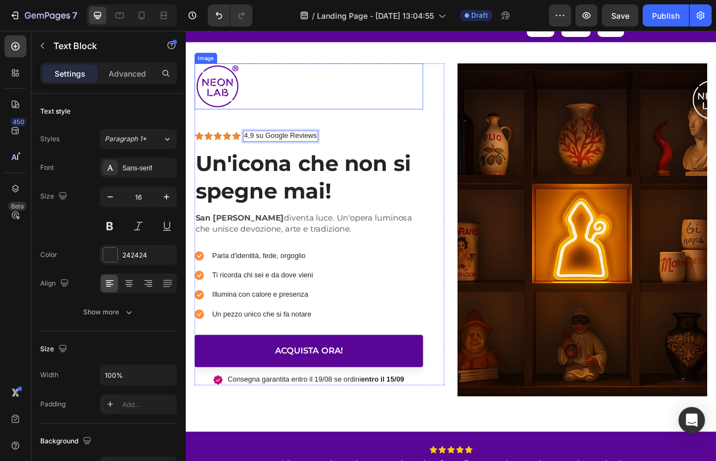
click at [366, 111] on div at bounding box center [339, 99] width 285 height 57
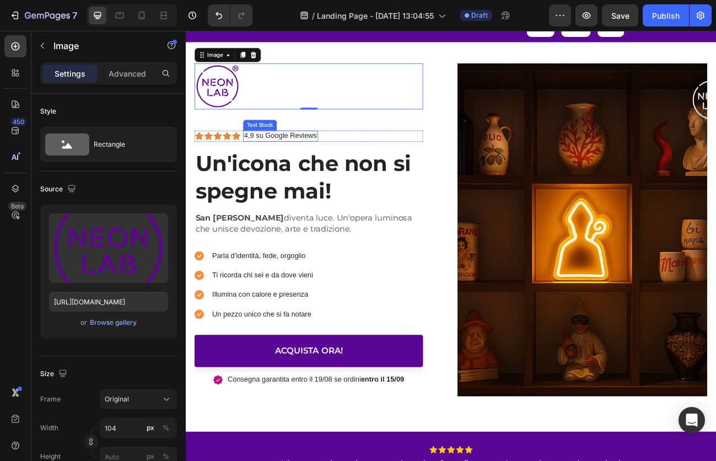
click at [301, 162] on p "4,9 su Google Reviews" at bounding box center [303, 162] width 91 height 12
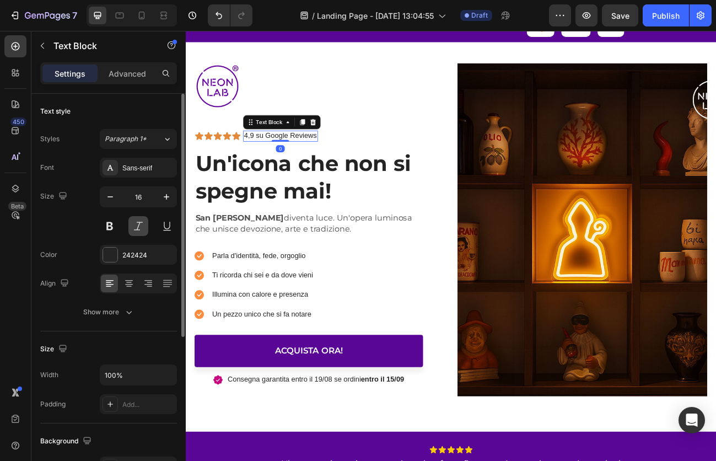
click at [145, 220] on button at bounding box center [138, 226] width 20 height 20
click at [117, 258] on div at bounding box center [109, 254] width 15 height 15
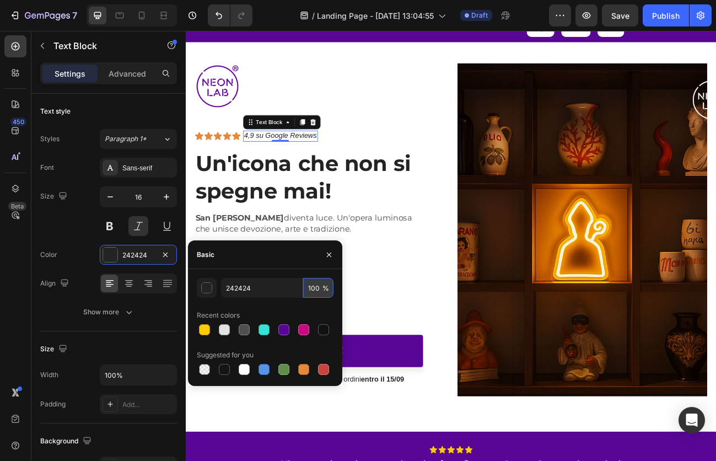
click at [320, 289] on input "100" at bounding box center [318, 288] width 30 height 20
type input "60"
click at [332, 253] on icon "button" at bounding box center [329, 254] width 9 height 9
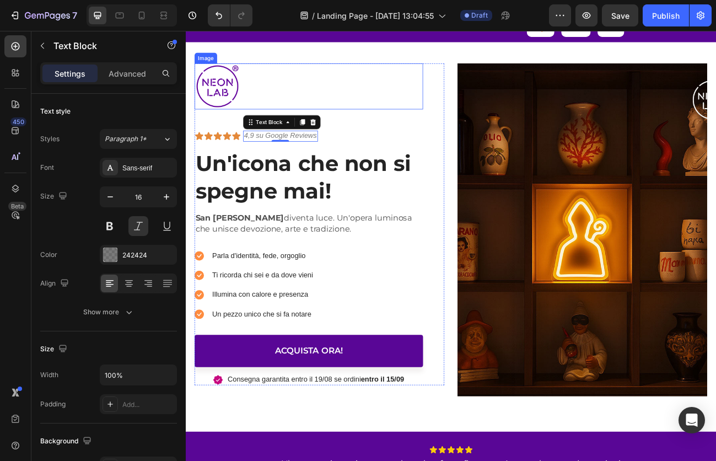
click at [412, 112] on div at bounding box center [339, 99] width 285 height 57
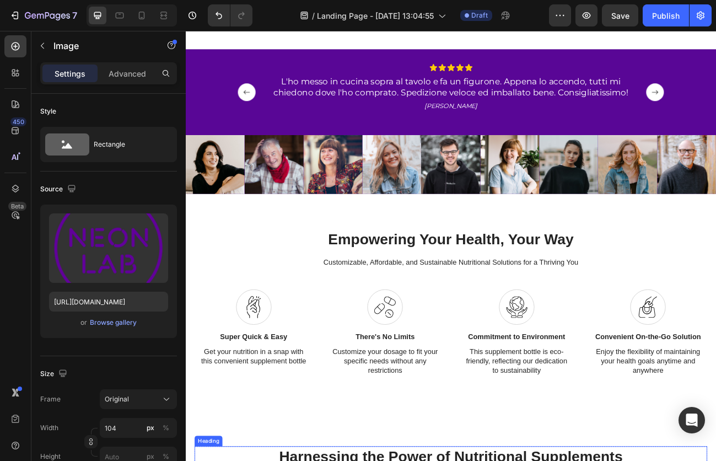
scroll to position [536, 0]
